Goal: Transaction & Acquisition: Download file/media

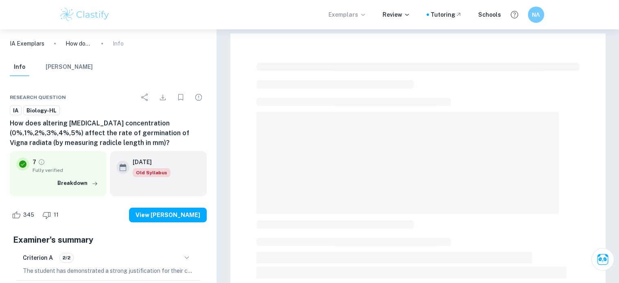
click at [356, 11] on p "Exemplars" at bounding box center [347, 14] width 38 height 9
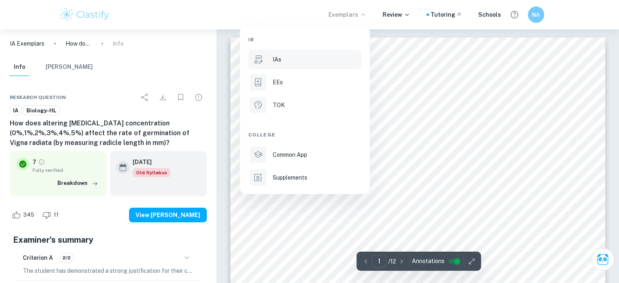
click at [285, 58] on div "IAs" at bounding box center [315, 59] width 87 height 9
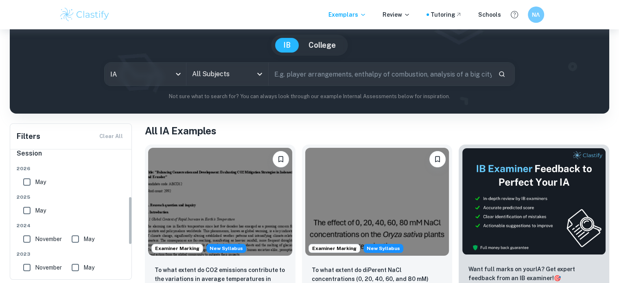
scroll to position [126, 0]
click at [214, 77] on input "All Subjects" at bounding box center [221, 73] width 62 height 15
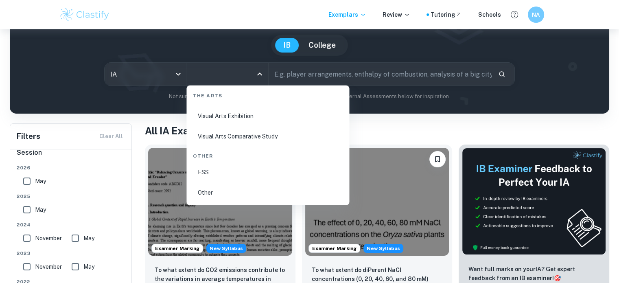
scroll to position [86, 0]
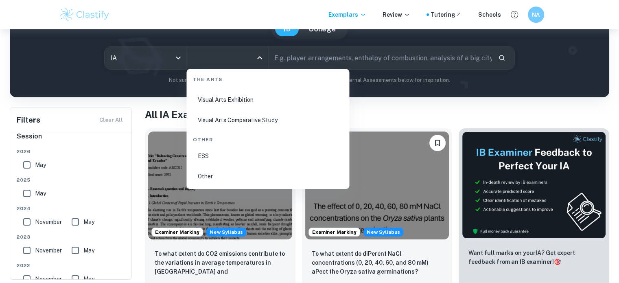
click at [207, 153] on li "ESS" at bounding box center [268, 155] width 156 height 19
type input "ESS"
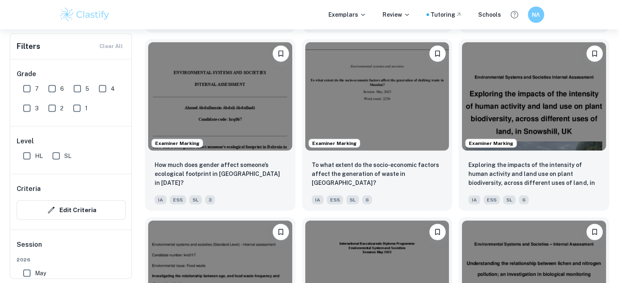
scroll to position [2311, 0]
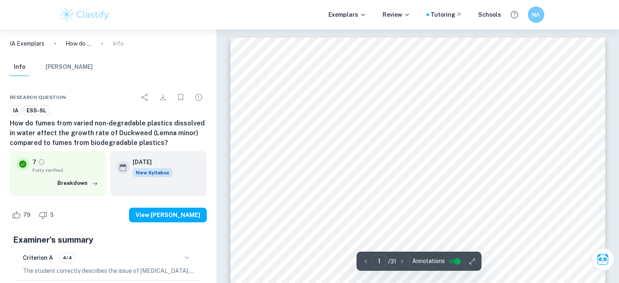
scroll to position [23, 0]
type input "30"
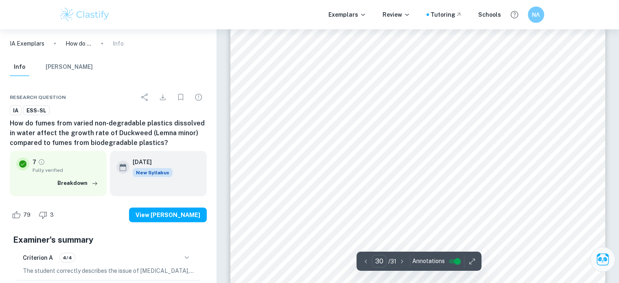
scroll to position [14419, 0]
click at [163, 99] on icon "Download" at bounding box center [163, 97] width 10 height 10
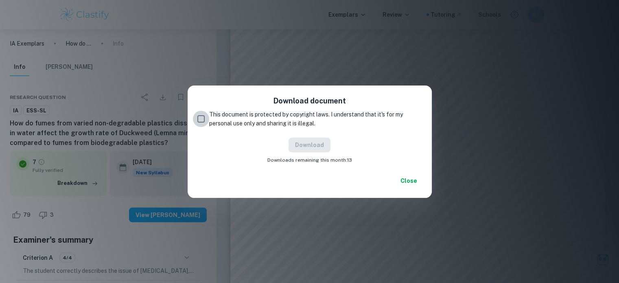
click at [205, 117] on input "This document is protected by copyright laws. I understand that it's for my per…" at bounding box center [201, 119] width 16 height 16
checkbox input "true"
click at [303, 143] on button "Download" at bounding box center [309, 144] width 42 height 15
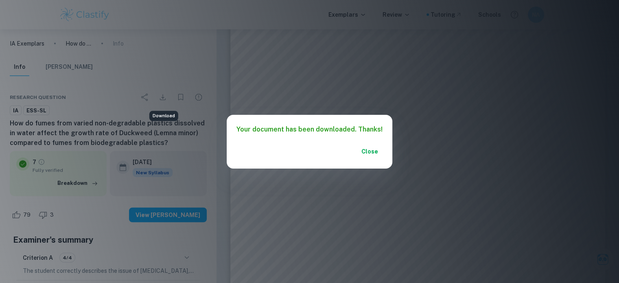
click at [371, 150] on button "Close" at bounding box center [369, 151] width 26 height 15
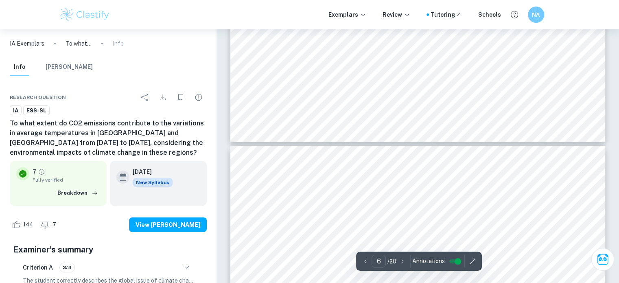
type input "7"
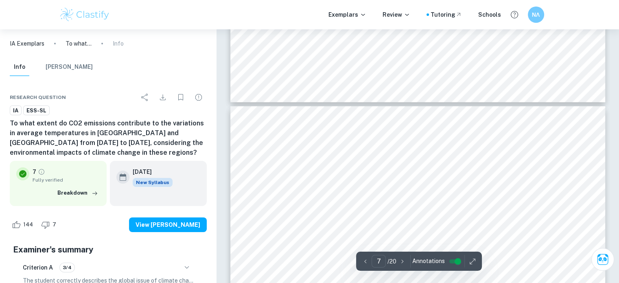
scroll to position [2927, 0]
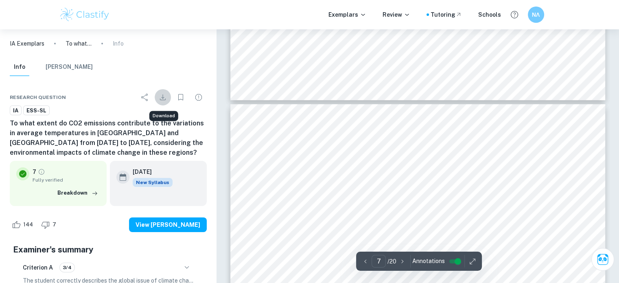
click at [166, 101] on icon "Download" at bounding box center [163, 97] width 10 height 10
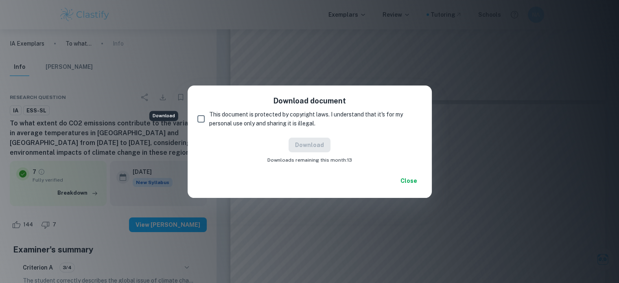
click at [204, 115] on input "This document is protected by copyright laws. I understand that it's for my per…" at bounding box center [201, 119] width 16 height 16
checkbox input "true"
click at [315, 147] on button "Download" at bounding box center [309, 144] width 42 height 15
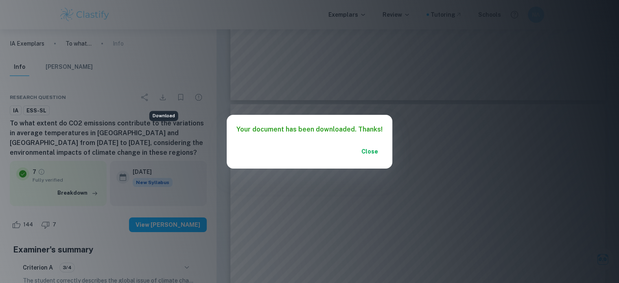
click at [369, 148] on button "Close" at bounding box center [369, 151] width 26 height 15
